Goal: Complete application form

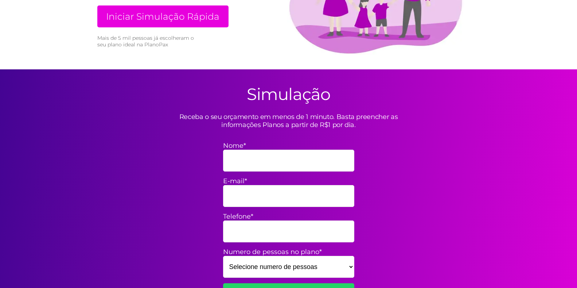
scroll to position [73, 0]
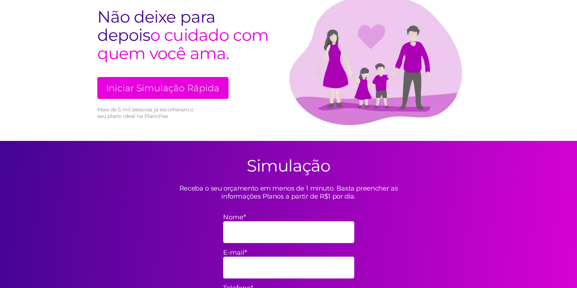
click at [291, 228] on input "Nome*" at bounding box center [288, 232] width 131 height 22
type input "l"
type input "[PERSON_NAME]"
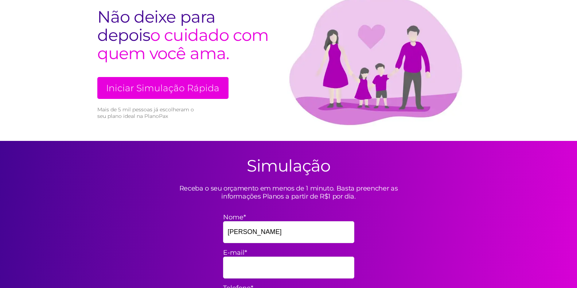
click at [271, 263] on input "E-mail*" at bounding box center [288, 267] width 131 height 22
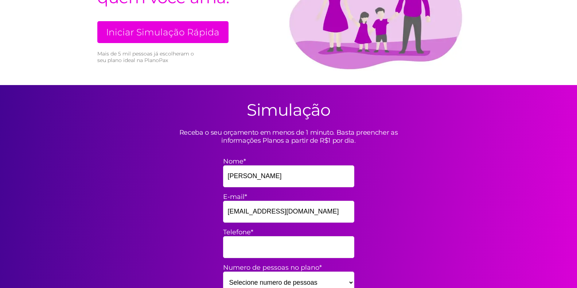
scroll to position [182, 0]
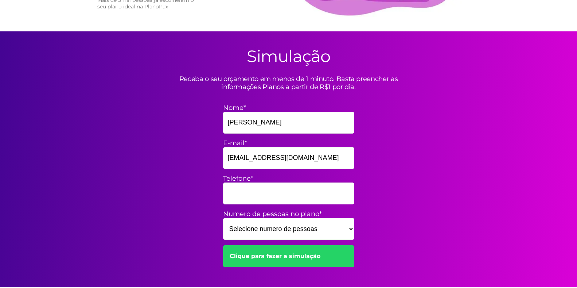
type input "[EMAIL_ADDRESS][DOMAIN_NAME]"
click at [266, 194] on input "Telefone*" at bounding box center [288, 193] width 131 height 22
type input "63992739919"
click at [311, 225] on select "Selecione numero de pessoas 1 2 3 4 5 6 7 8 9 10 11 12 13 14 15" at bounding box center [288, 229] width 131 height 22
select select "8"
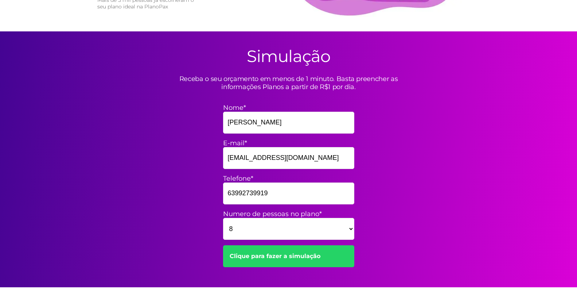
click at [223, 218] on select "Selecione numero de pessoas 1 2 3 4 5 6 7 8 9 10 11 12 13 14 15" at bounding box center [288, 229] width 131 height 22
click at [265, 256] on link "Clique para fazer a simulação" at bounding box center [288, 256] width 131 height 22
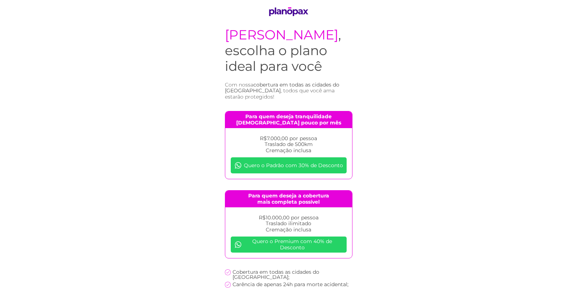
click at [288, 173] on link "Quero o Padrão com 30% de Desconto" at bounding box center [289, 165] width 116 height 16
click at [290, 173] on link "Quero o Padrão com 30% de Desconto" at bounding box center [289, 165] width 116 height 16
